Goal: Task Accomplishment & Management: Manage account settings

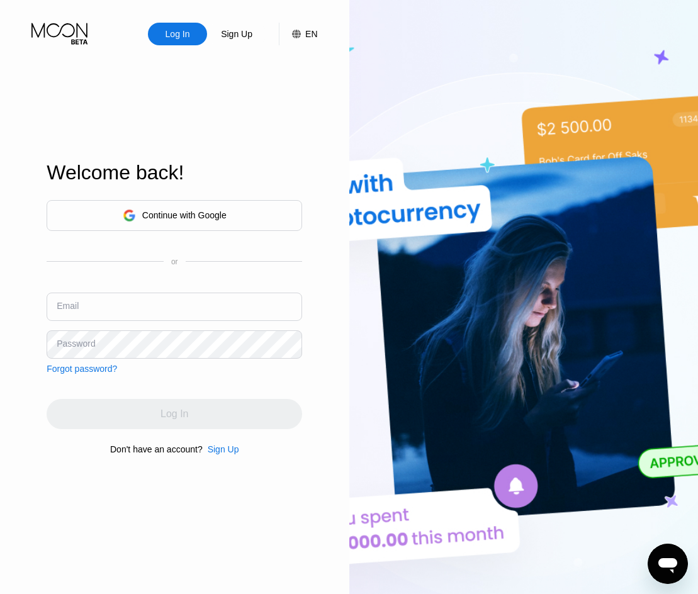
click at [215, 210] on div "Continue with Google" at bounding box center [184, 215] width 84 height 10
